Goal: Browse casually: Explore the website without a specific task or goal

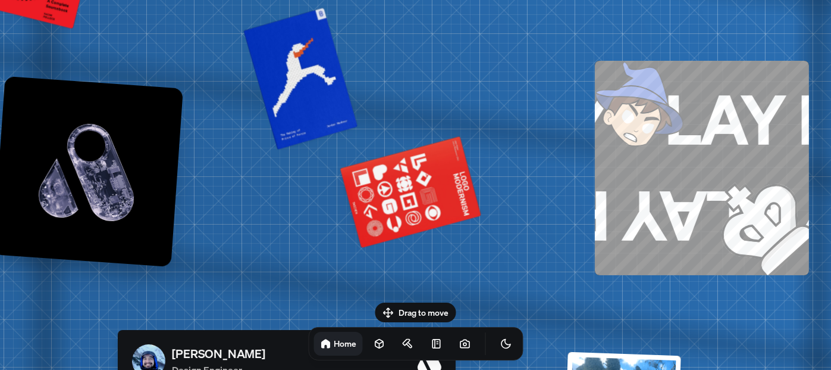
drag, startPoint x: 415, startPoint y: 188, endPoint x: 157, endPoint y: 159, distance: 259.3
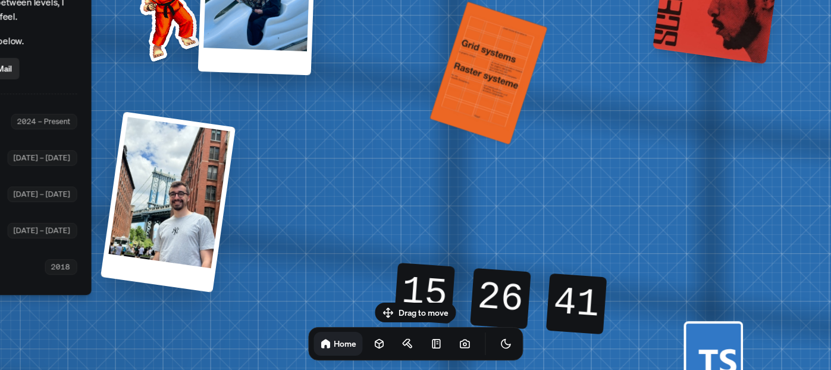
drag, startPoint x: 422, startPoint y: 174, endPoint x: 149, endPoint y: 1, distance: 323.8
click at [149, 7] on img at bounding box center [165, 14] width 120 height 120
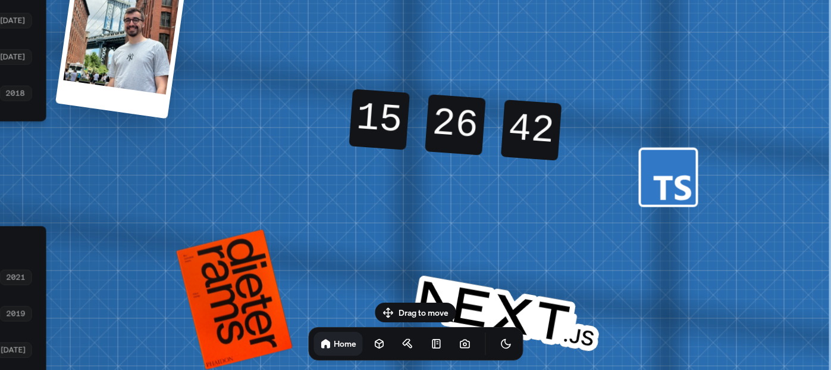
drag, startPoint x: 528, startPoint y: 154, endPoint x: 244, endPoint y: 29, distance: 310.2
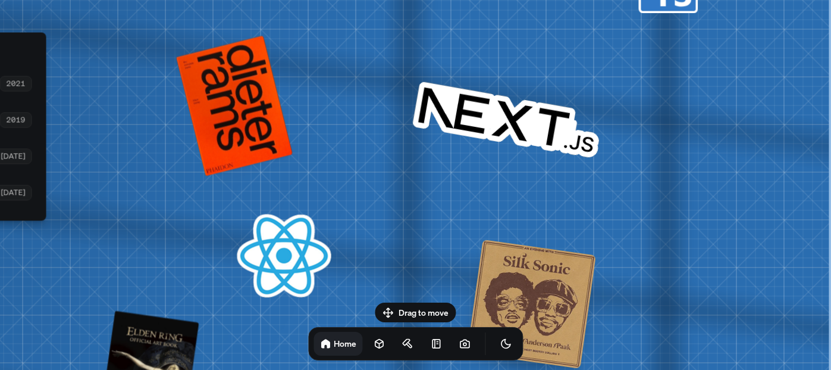
drag, startPoint x: 433, startPoint y: 224, endPoint x: 338, endPoint y: 29, distance: 217.2
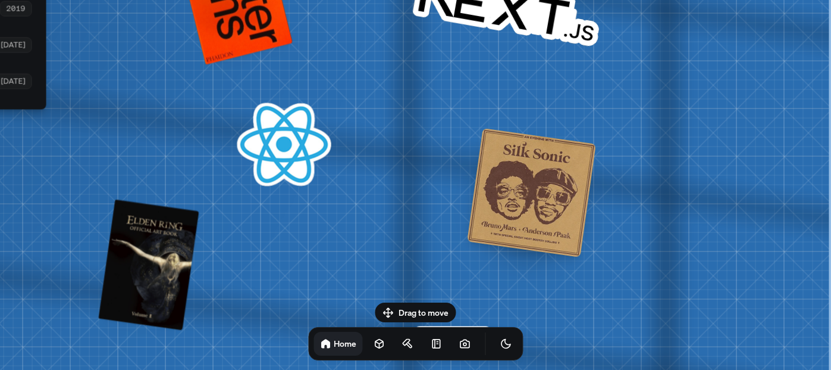
drag, startPoint x: 387, startPoint y: 143, endPoint x: 359, endPoint y: 10, distance: 136.7
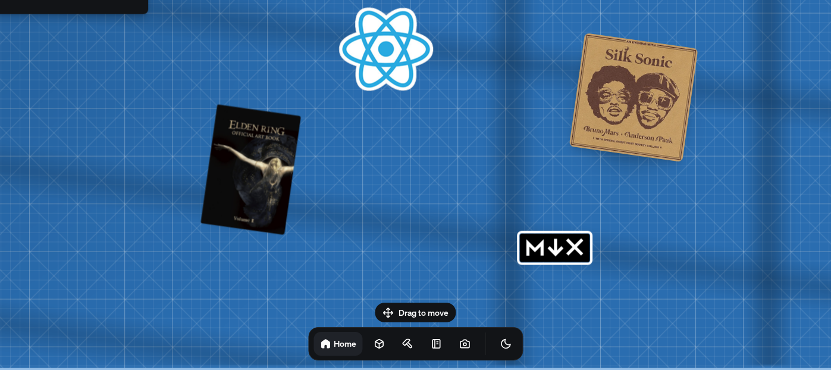
drag, startPoint x: 373, startPoint y: 210, endPoint x: 474, endPoint y: 34, distance: 203.5
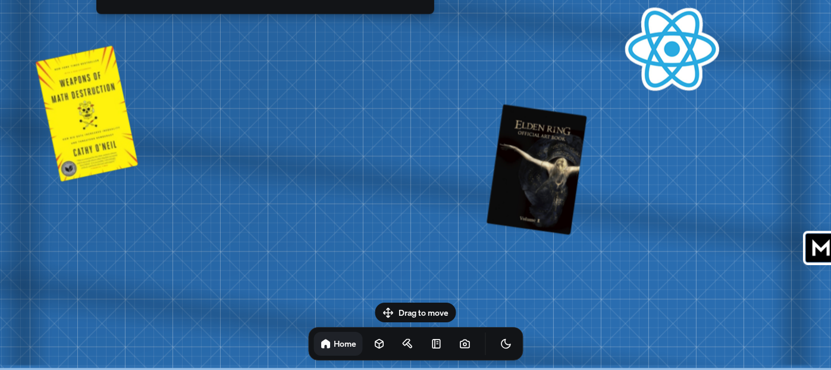
drag, startPoint x: 465, startPoint y: 128, endPoint x: 830, endPoint y: 111, distance: 365.8
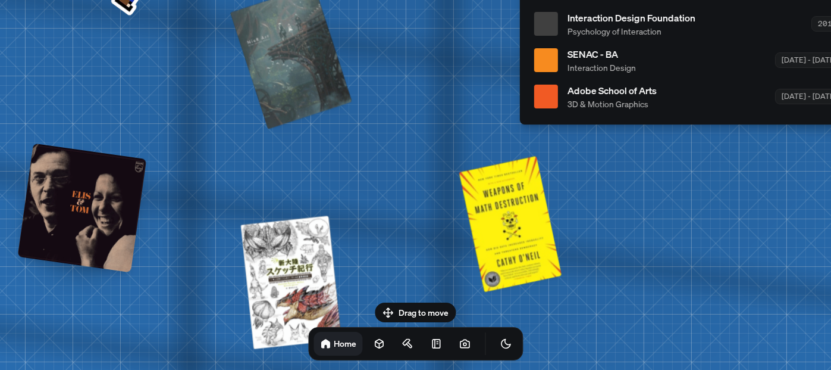
drag, startPoint x: 468, startPoint y: 188, endPoint x: 704, endPoint y: 300, distance: 261.4
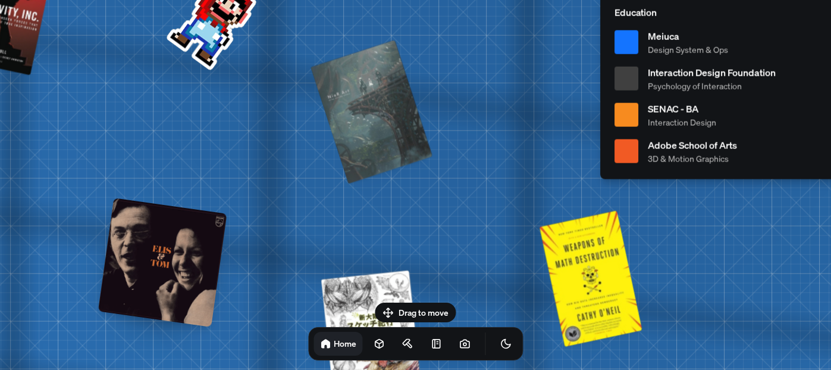
drag, startPoint x: 225, startPoint y: 140, endPoint x: 723, endPoint y: 305, distance: 524.2
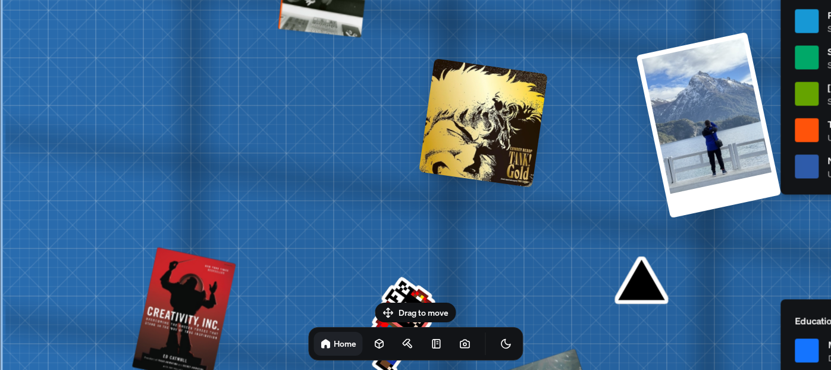
drag, startPoint x: 310, startPoint y: 90, endPoint x: 320, endPoint y: 255, distance: 165.8
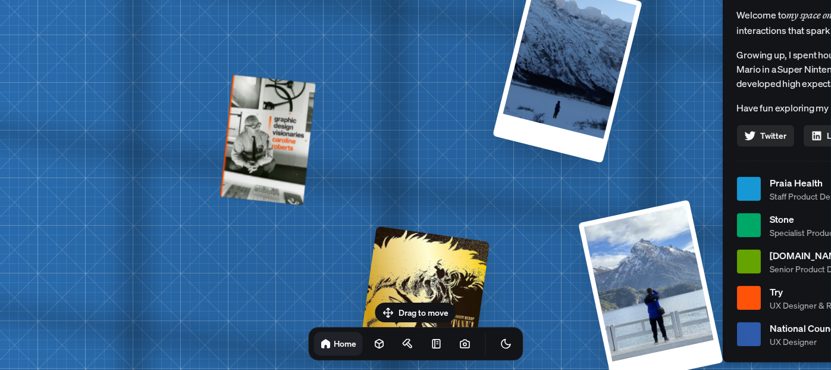
drag, startPoint x: 312, startPoint y: 143, endPoint x: 254, endPoint y: 298, distance: 165.4
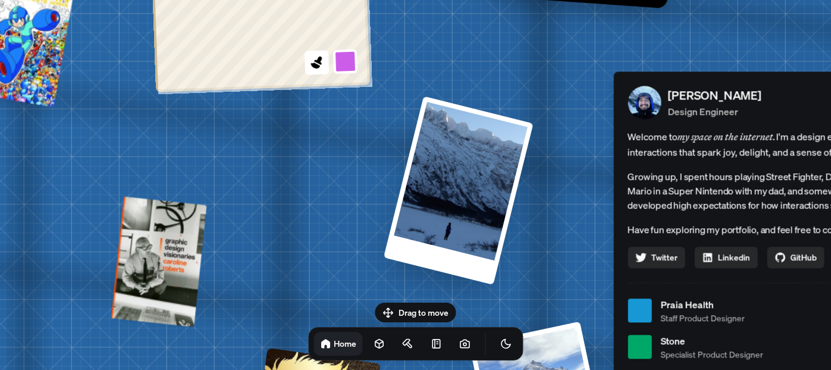
drag, startPoint x: 366, startPoint y: 119, endPoint x: 188, endPoint y: 307, distance: 258.5
click at [187, 309] on div "[PERSON_NAME] [PERSON_NAME] Design Engineer Welcome to my space on the internet…" at bounding box center [785, 310] width 1781 height 1559
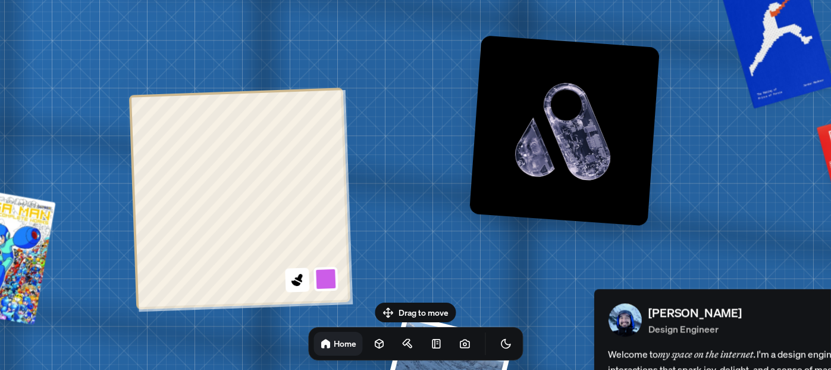
drag, startPoint x: 295, startPoint y: 108, endPoint x: 414, endPoint y: 253, distance: 187.7
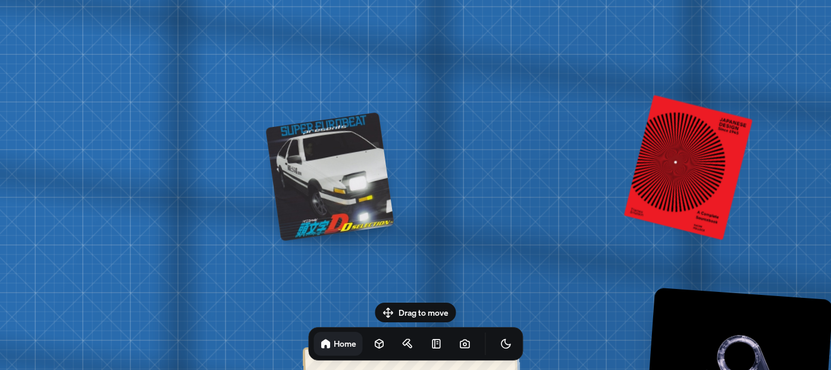
drag, startPoint x: 274, startPoint y: 93, endPoint x: 409, endPoint y: 305, distance: 251.8
click at [409, 0] on body "[PERSON_NAME] [PERSON_NAME] Design Engineer Welcome to my space on the internet…" at bounding box center [415, 0] width 831 height 0
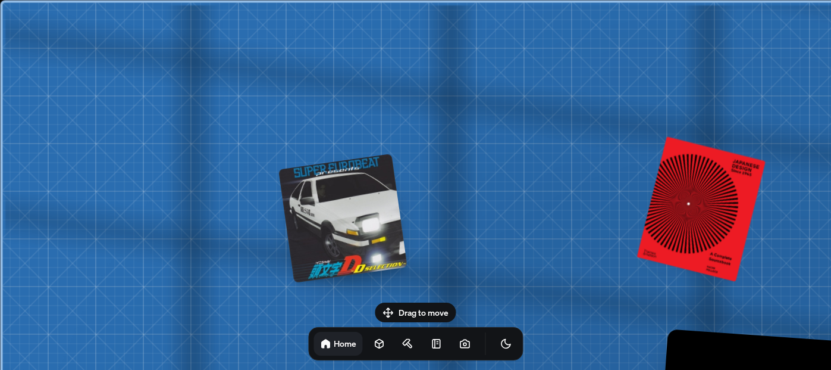
drag, startPoint x: 392, startPoint y: 158, endPoint x: 578, endPoint y: 215, distance: 195.4
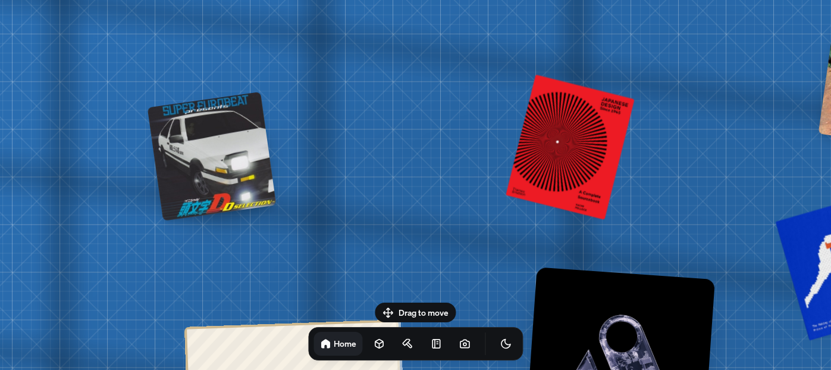
drag, startPoint x: 586, startPoint y: 224, endPoint x: 71, endPoint y: 22, distance: 553.2
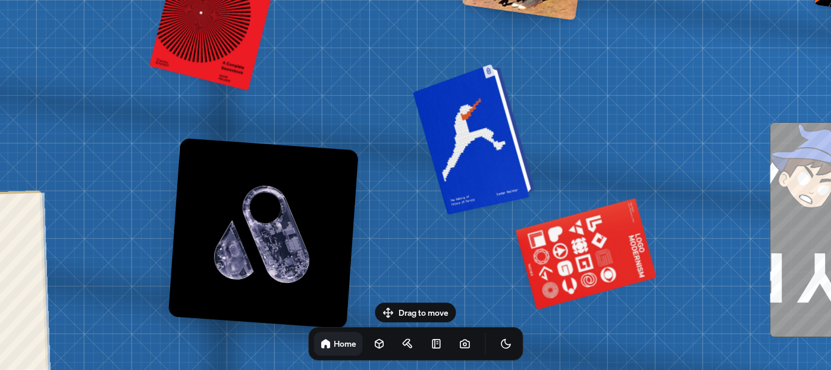
drag, startPoint x: 482, startPoint y: 143, endPoint x: 325, endPoint y: 162, distance: 158.3
click at [420, 160] on div at bounding box center [476, 137] width 113 height 145
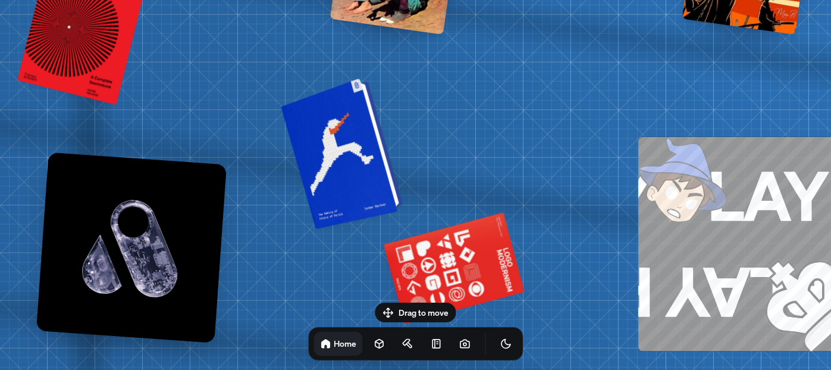
click at [344, 148] on div at bounding box center [343, 152] width 113 height 145
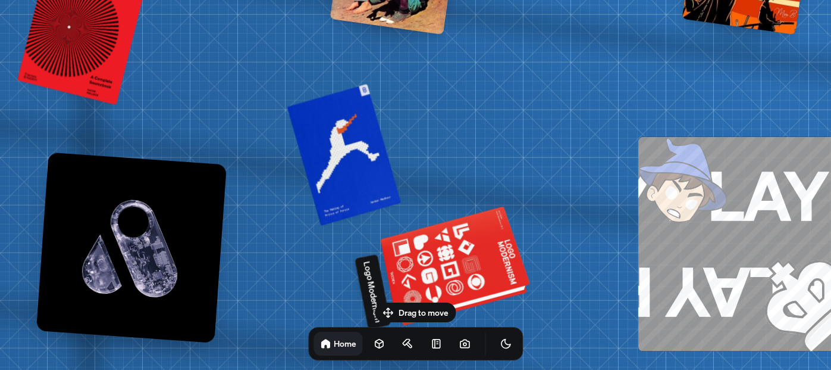
click at [421, 248] on div at bounding box center [456, 267] width 145 height 110
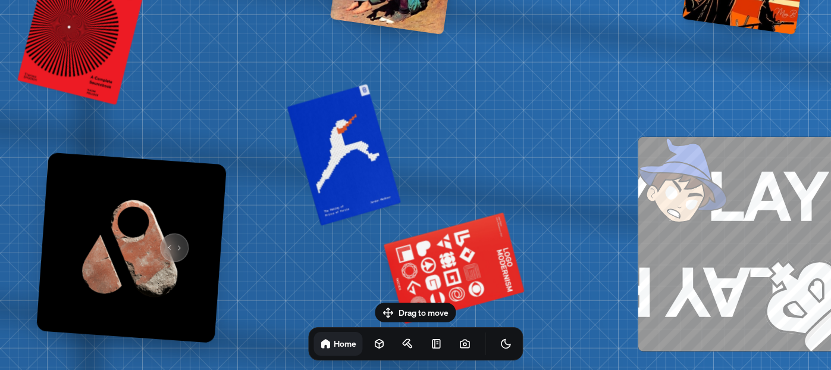
click at [168, 238] on img at bounding box center [131, 247] width 190 height 190
click at [170, 236] on img at bounding box center [131, 247] width 190 height 190
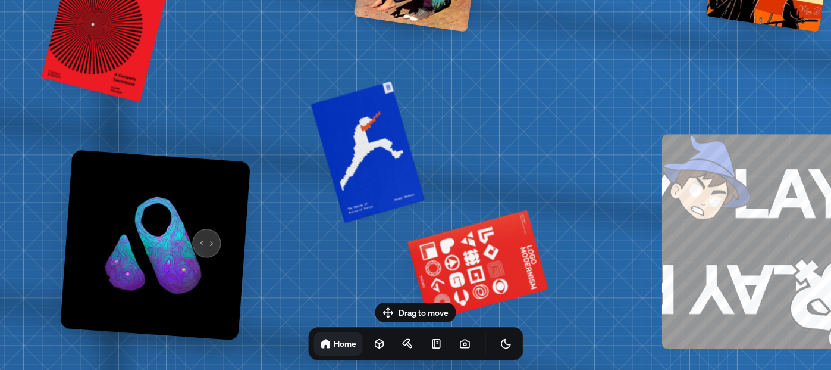
drag, startPoint x: 170, startPoint y: 236, endPoint x: 279, endPoint y: 228, distance: 109.8
click at [250, 228] on img at bounding box center [155, 244] width 190 height 190
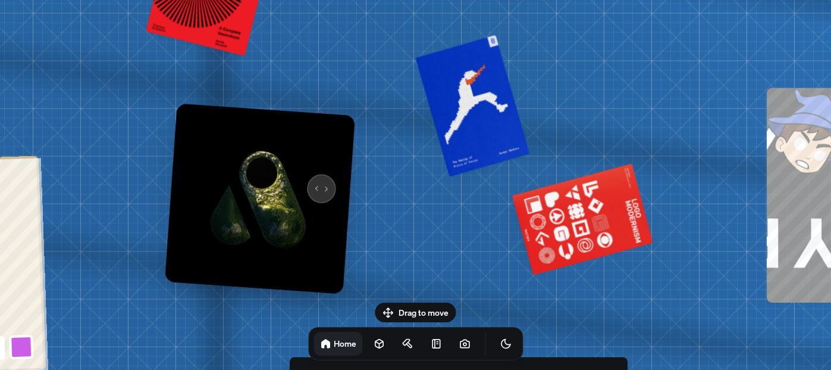
drag, startPoint x: 282, startPoint y: 228, endPoint x: 429, endPoint y: 78, distance: 210.0
click at [355, 103] on img at bounding box center [259, 198] width 190 height 190
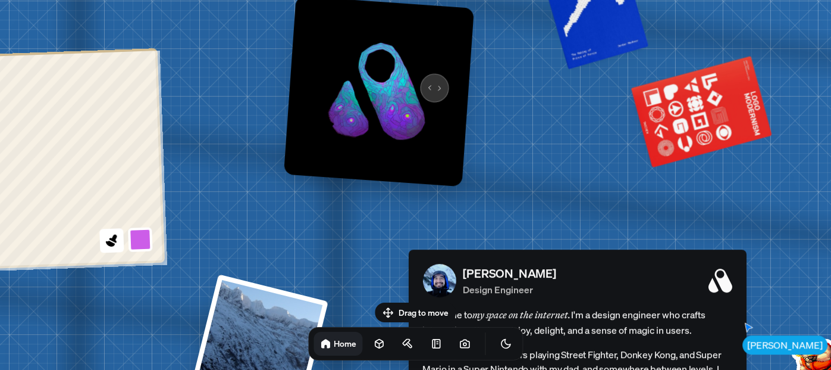
drag, startPoint x: 398, startPoint y: 78, endPoint x: 376, endPoint y: 76, distance: 22.7
click at [377, 76] on img at bounding box center [378, 91] width 190 height 190
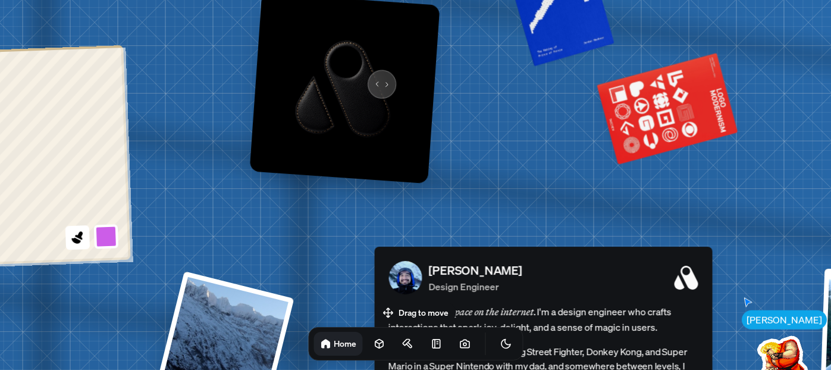
click at [376, 76] on img at bounding box center [344, 88] width 190 height 190
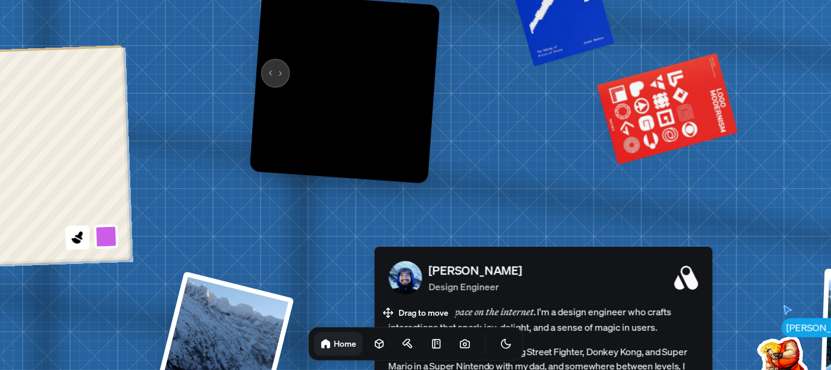
click at [268, 72] on img at bounding box center [344, 88] width 190 height 190
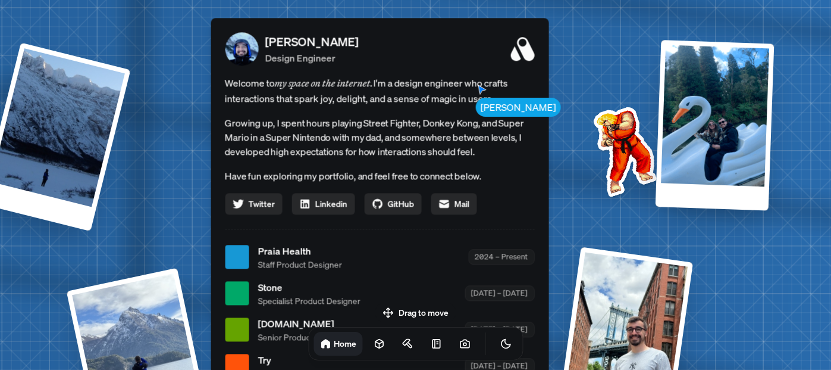
drag, startPoint x: 305, startPoint y: 184, endPoint x: 186, endPoint y: 128, distance: 131.5
click at [186, 128] on div "[PERSON_NAME] [PERSON_NAME] Design Engineer Welcome to my space on the internet…" at bounding box center [382, 256] width 1781 height 1559
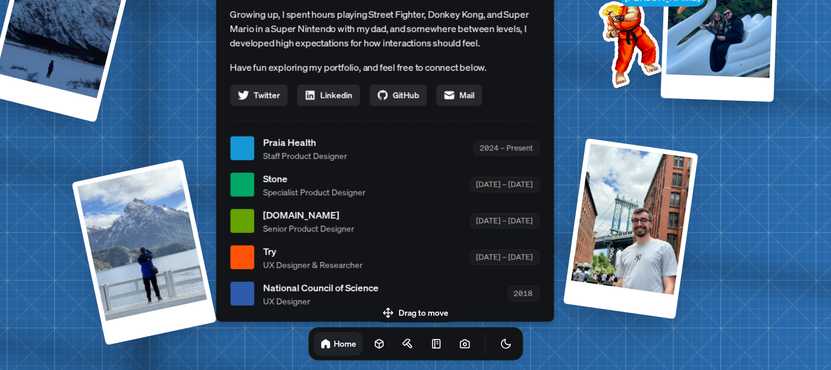
drag, startPoint x: 535, startPoint y: 140, endPoint x: 528, endPoint y: 70, distance: 71.1
click at [528, 70] on p "Have fun exploring my portfolio, and feel free to connect below." at bounding box center [384, 66] width 309 height 15
